Goal: Transaction & Acquisition: Book appointment/travel/reservation

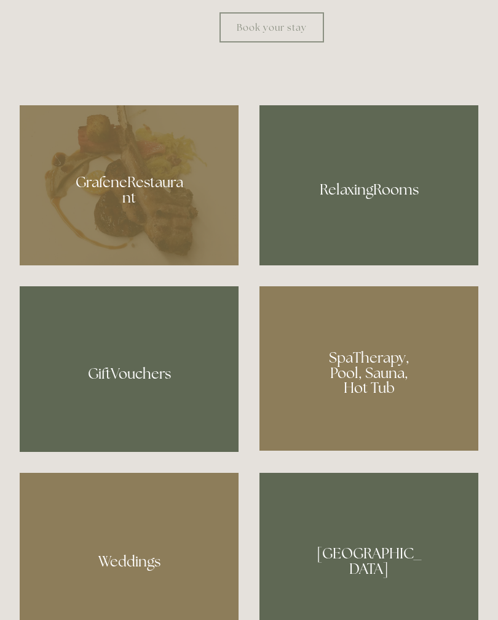
scroll to position [827, 0]
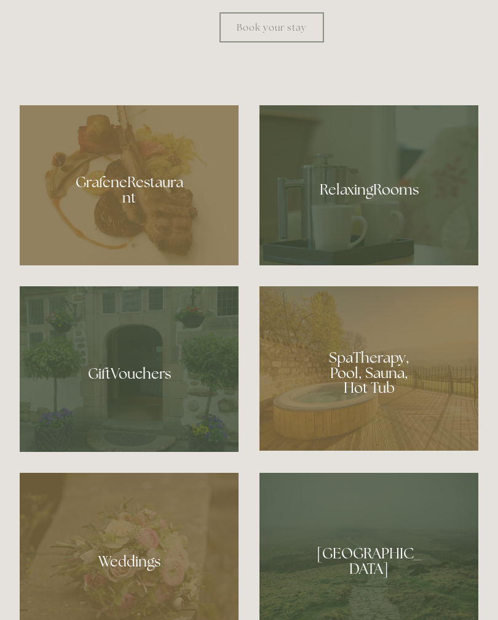
click at [385, 435] on div at bounding box center [369, 368] width 219 height 165
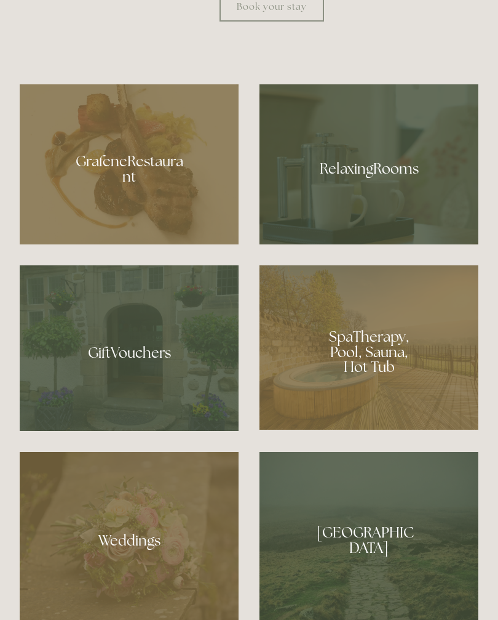
click at [390, 231] on div at bounding box center [369, 163] width 219 height 159
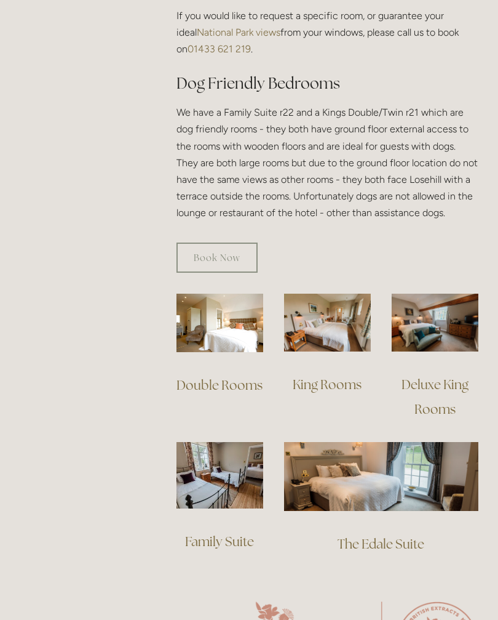
scroll to position [712, 0]
click at [231, 453] on img at bounding box center [220, 475] width 87 height 66
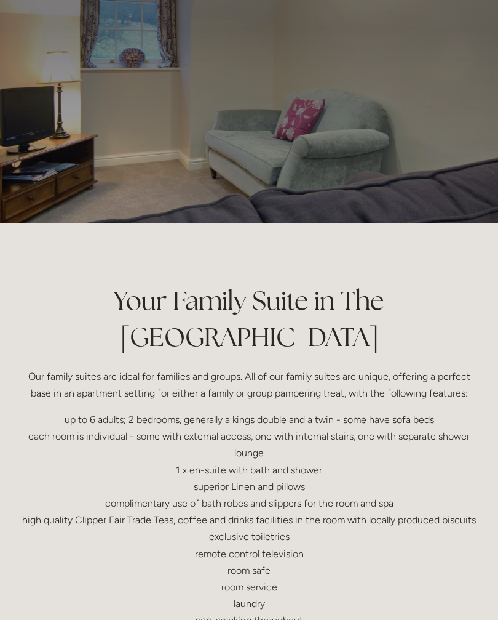
scroll to position [31, 0]
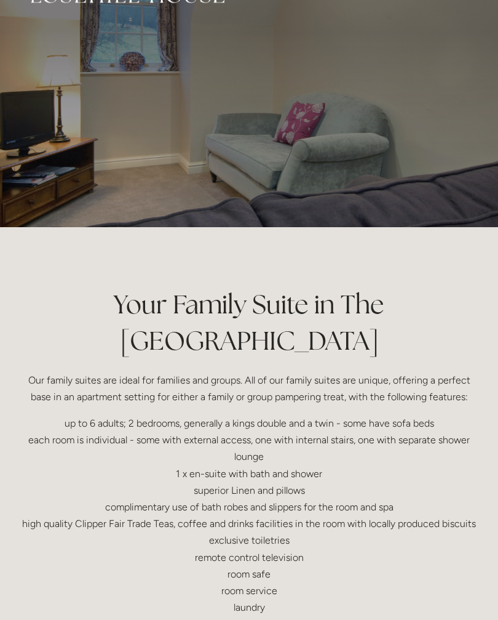
click at [464, 579] on p "up to 6 adults; 2 bedrooms, generally a kings double and a twin - some have sof…" at bounding box center [249, 524] width 459 height 218
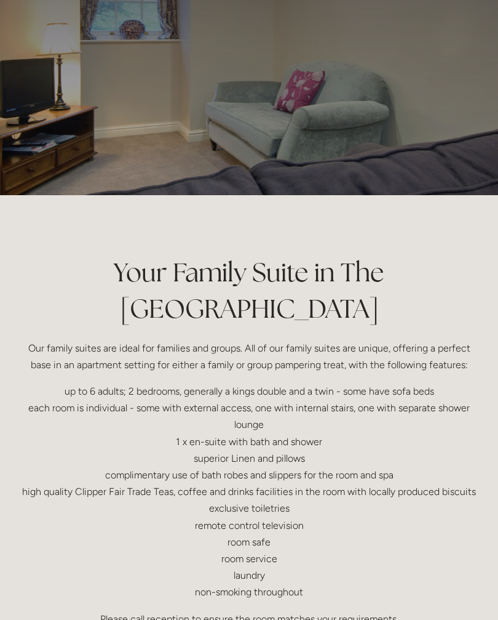
scroll to position [0, 0]
